Goal: Task Accomplishment & Management: Manage account settings

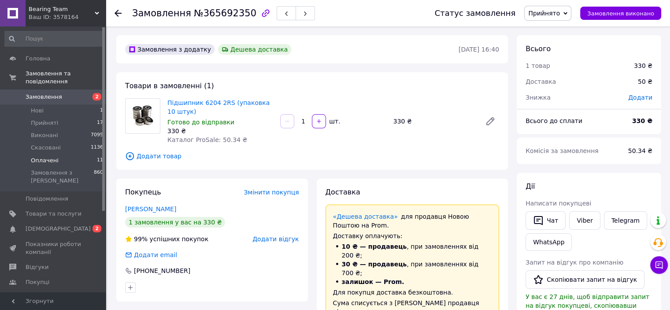
click at [78, 154] on li "Оплачені 11" at bounding box center [54, 160] width 108 height 12
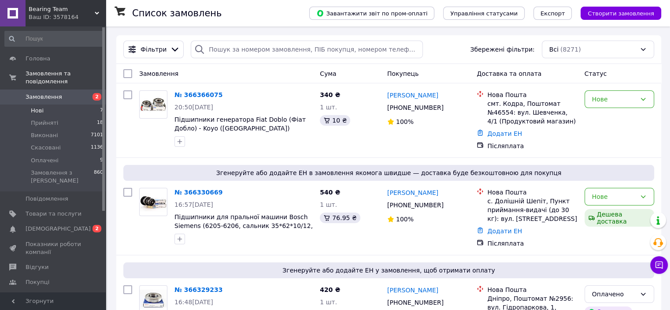
click at [78, 104] on li "Нові 7" at bounding box center [54, 110] width 108 height 12
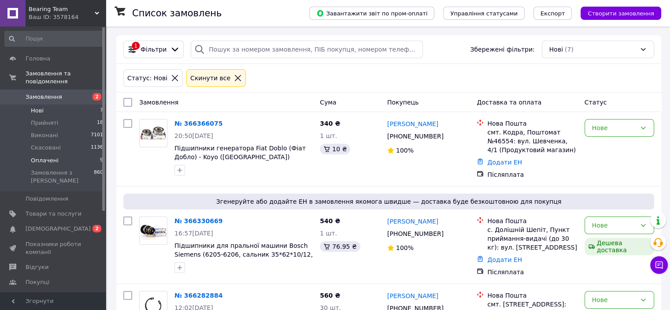
click at [66, 154] on li "Оплачені 9" at bounding box center [54, 160] width 108 height 12
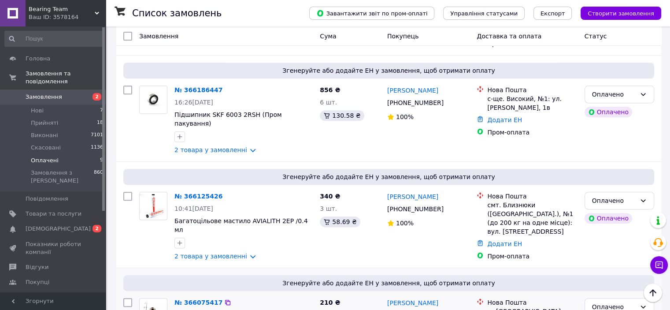
scroll to position [327, 0]
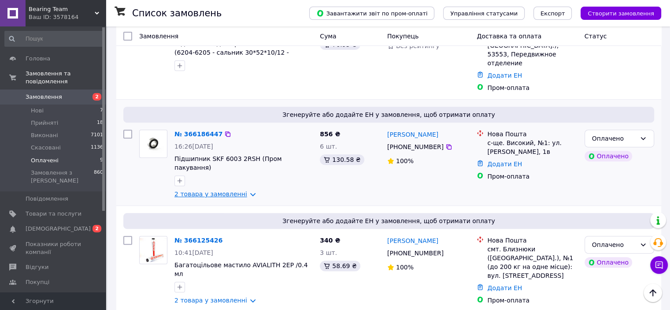
click at [223, 190] on link "2 товара у замовленні" at bounding box center [210, 193] width 73 height 7
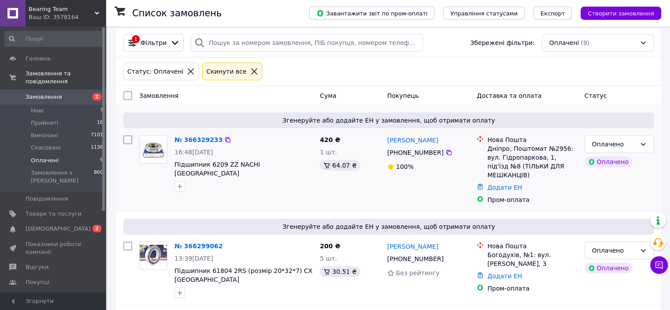
scroll to position [0, 0]
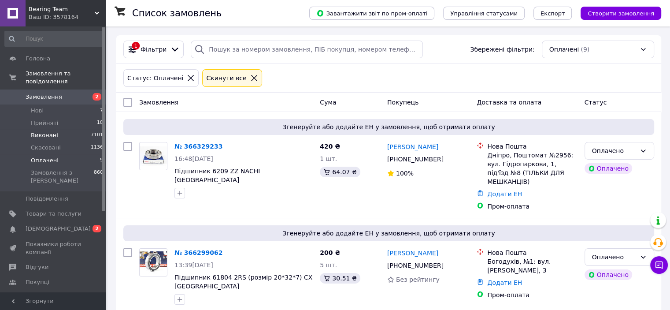
click at [83, 130] on li "Виконані 7101" at bounding box center [54, 135] width 108 height 12
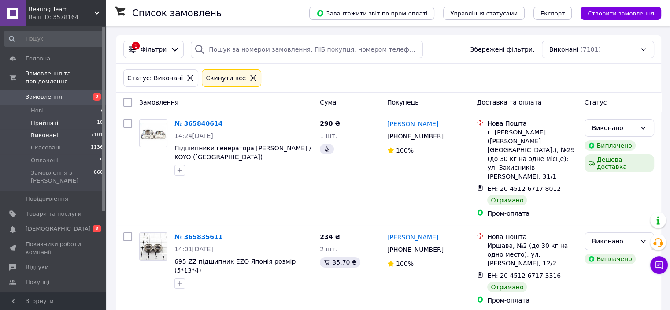
click at [77, 118] on li "Прийняті 18" at bounding box center [54, 123] width 108 height 12
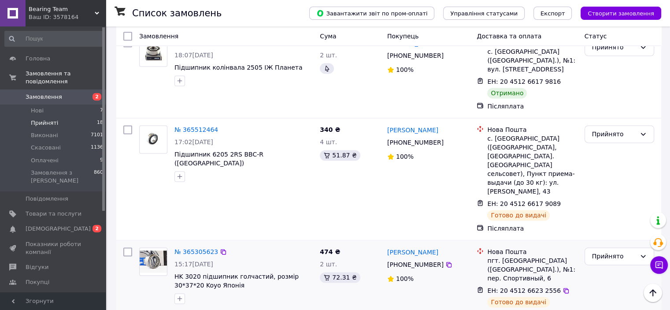
scroll to position [1250, 0]
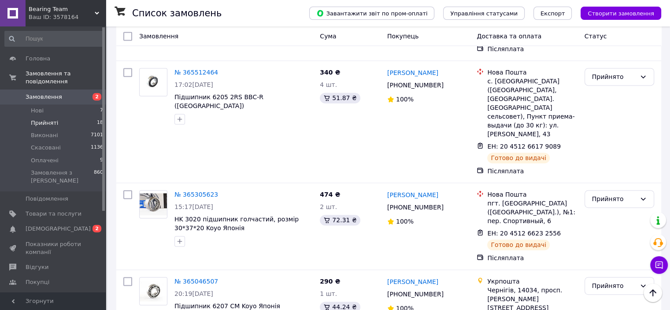
checkbox input "true"
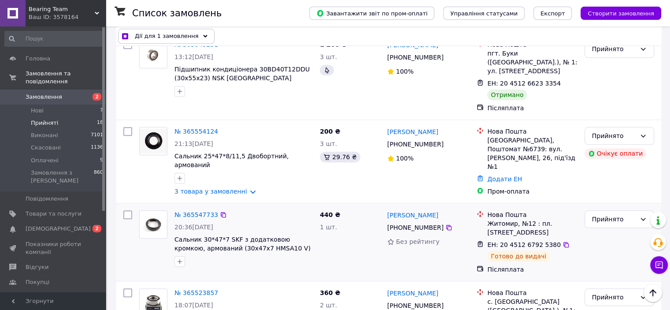
scroll to position [942, 0]
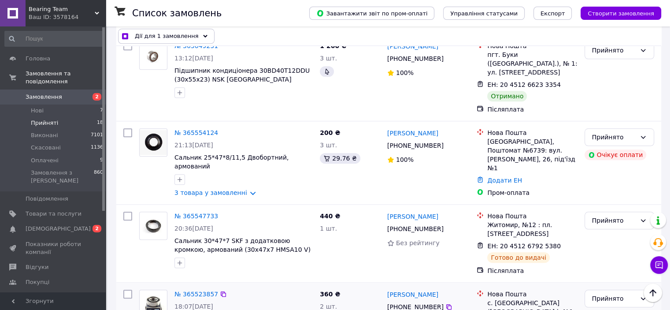
click at [130, 289] on input "checkbox" at bounding box center [127, 293] width 9 height 9
checkbox input "true"
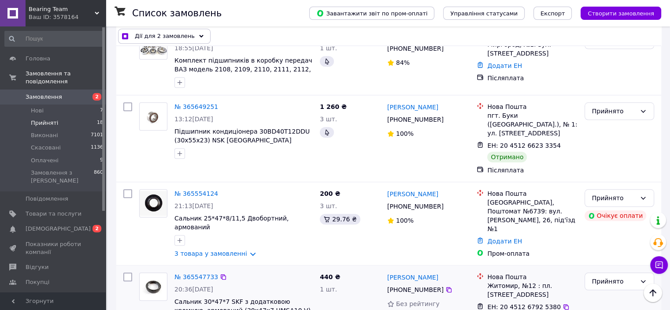
scroll to position [766, 0]
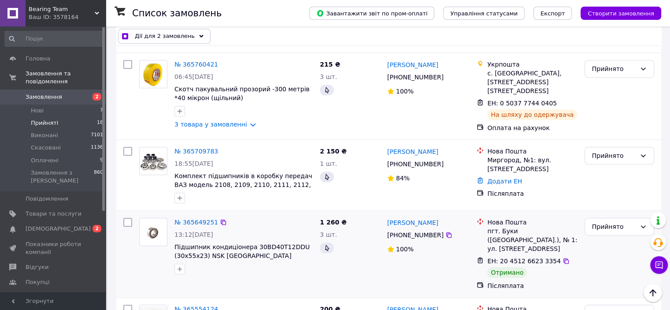
click at [128, 218] on input "checkbox" at bounding box center [127, 222] width 9 height 9
checkbox input "true"
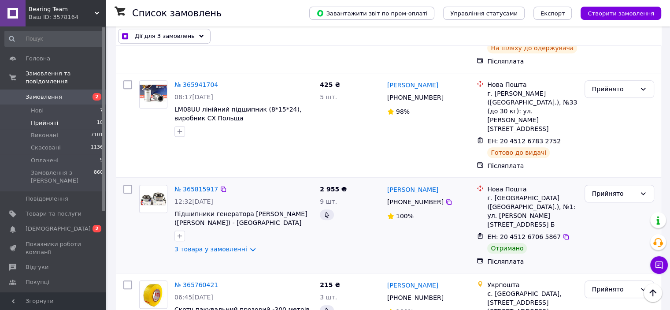
click at [124, 185] on input "checkbox" at bounding box center [127, 189] width 9 height 9
checkbox input "true"
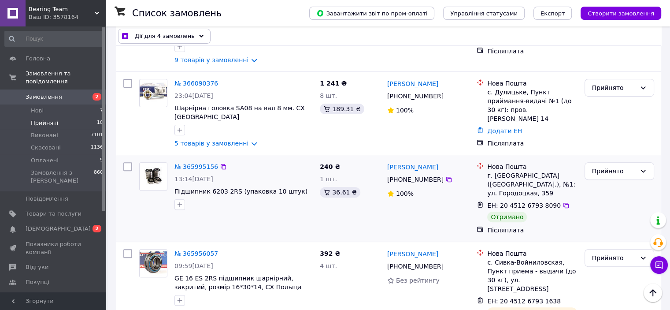
click at [129, 162] on input "checkbox" at bounding box center [127, 166] width 9 height 9
checkbox input "true"
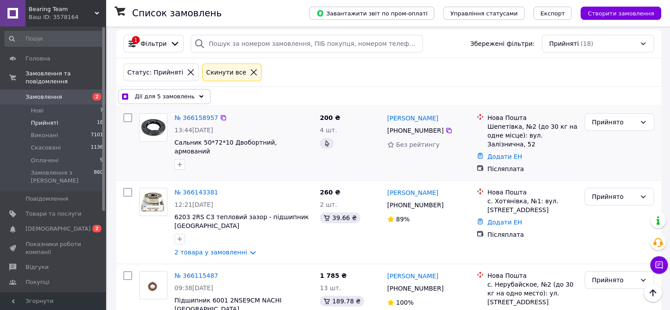
scroll to position [0, 0]
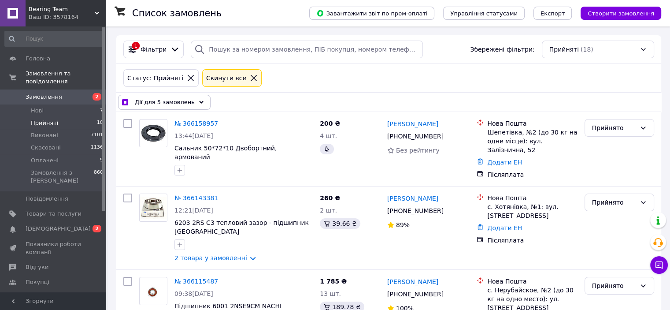
click at [189, 98] on div "Дії для 5 замовлень" at bounding box center [164, 102] width 93 height 15
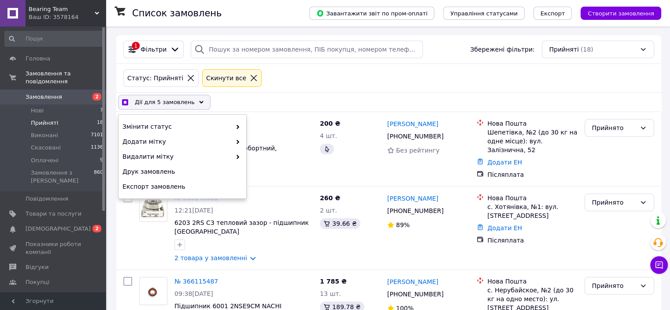
click at [190, 118] on div "Змінити статус Додати мітку Видалити мітку Друк замовлень Експорт замовлень" at bounding box center [183, 157] width 128 height 84
click at [191, 123] on span "Змінити статус" at bounding box center [176, 126] width 109 height 9
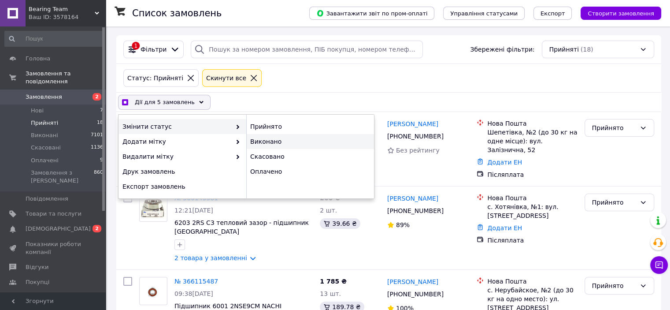
checkbox input "true"
click at [264, 139] on div "Виконано" at bounding box center [310, 141] width 128 height 15
checkbox input "false"
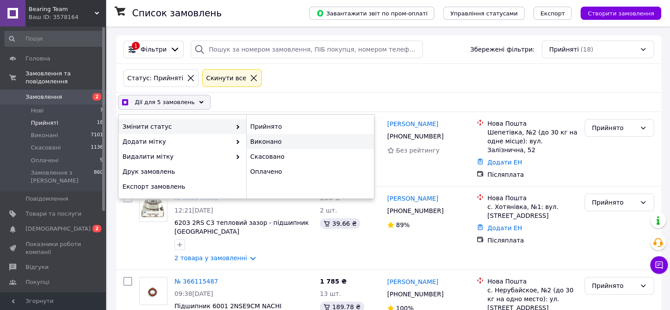
checkbox input "false"
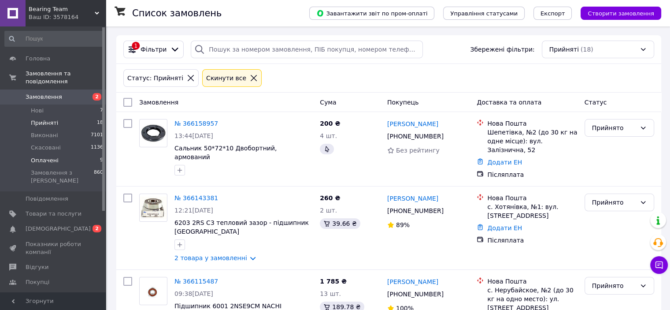
click at [82, 154] on li "Оплачені 9" at bounding box center [54, 160] width 108 height 12
